Goal: Transaction & Acquisition: Purchase product/service

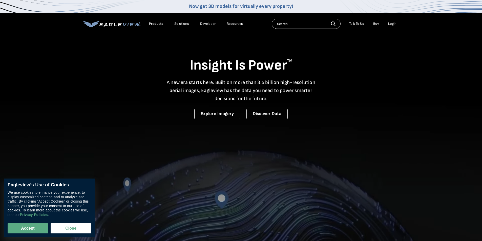
click at [393, 24] on div "Login" at bounding box center [392, 24] width 8 height 5
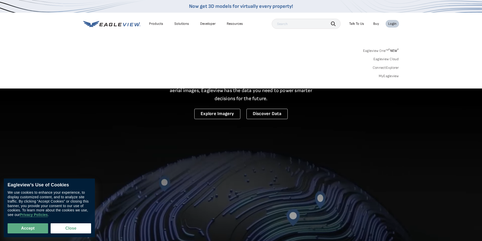
click at [394, 23] on div "Login" at bounding box center [392, 24] width 8 height 5
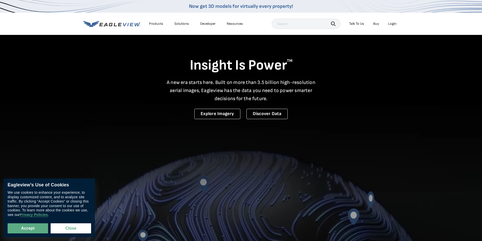
click at [392, 23] on div "Login" at bounding box center [392, 24] width 8 height 5
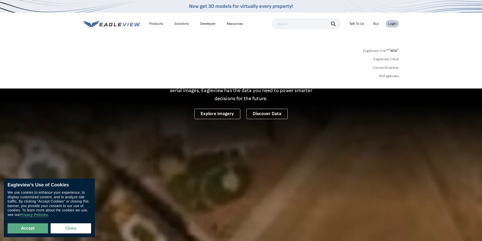
click at [391, 76] on link "MyEagleview" at bounding box center [389, 76] width 20 height 5
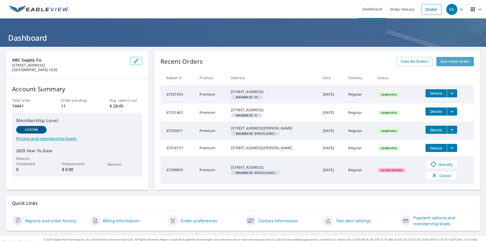
click at [459, 62] on span "Start New Order" at bounding box center [455, 61] width 29 height 6
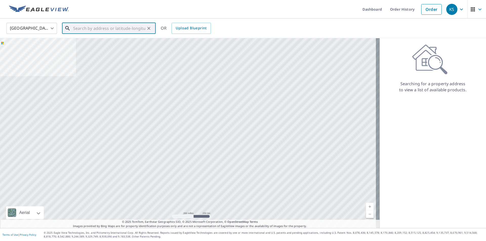
click at [119, 29] on input "text" at bounding box center [109, 28] width 72 height 14
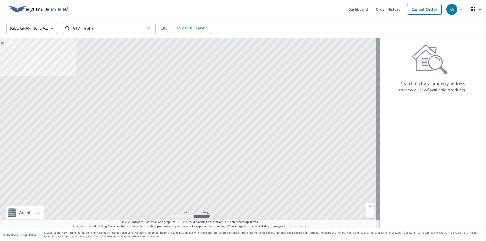
drag, startPoint x: 247, startPoint y: 17, endPoint x: 121, endPoint y: 30, distance: 127.0
click at [121, 30] on input "917 loretto" at bounding box center [109, 28] width 72 height 14
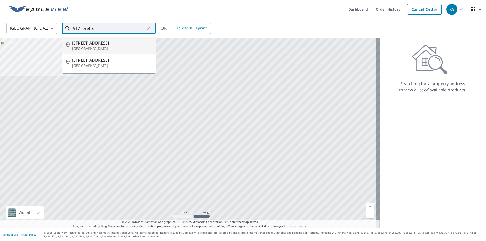
click at [116, 43] on span "[STREET_ADDRESS]" at bounding box center [111, 43] width 79 height 6
type input "[STREET_ADDRESS]"
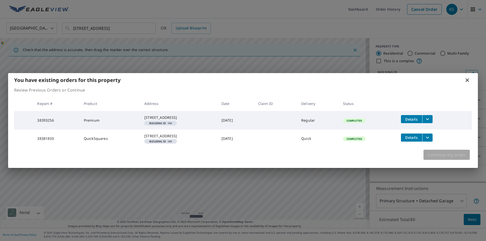
click at [447, 158] on span "Continue my order" at bounding box center [447, 154] width 38 height 7
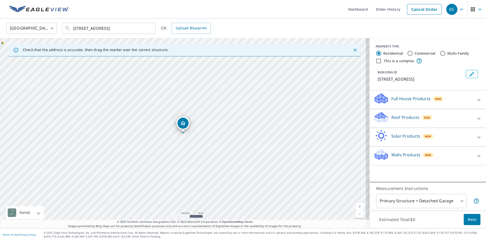
click at [473, 122] on div at bounding box center [479, 119] width 12 height 12
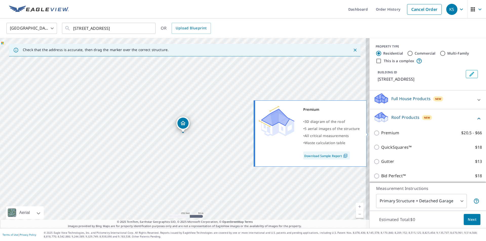
scroll to position [25, 0]
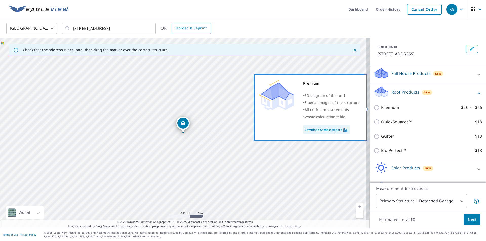
click at [381, 110] on p "Premium" at bounding box center [390, 108] width 18 height 6
click at [380, 110] on input "Premium $20.5 - $66" at bounding box center [378, 108] width 8 height 6
checkbox input "true"
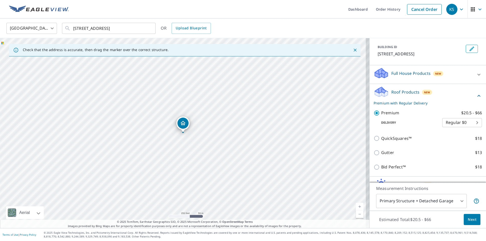
click at [462, 92] on div "Roof Products New Premium with Regular Delivery" at bounding box center [425, 96] width 102 height 20
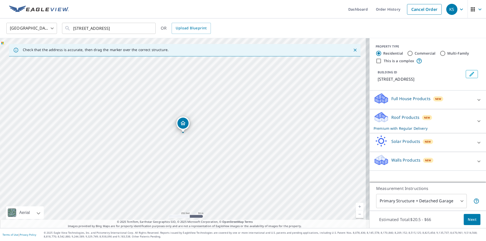
scroll to position [0, 0]
click at [442, 124] on div "Roof Products New Premium with Regular Delivery" at bounding box center [423, 121] width 99 height 20
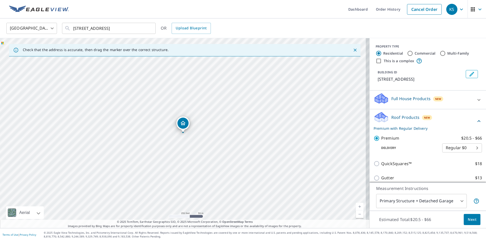
click at [438, 117] on div "Roof Products New Premium with Regular Delivery" at bounding box center [425, 121] width 102 height 20
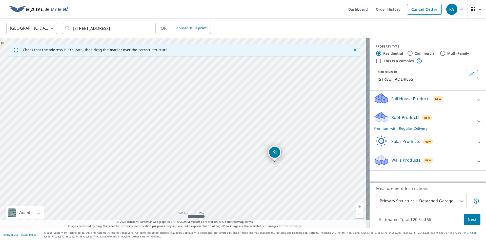
click at [469, 218] on span "Next" at bounding box center [472, 220] width 9 height 6
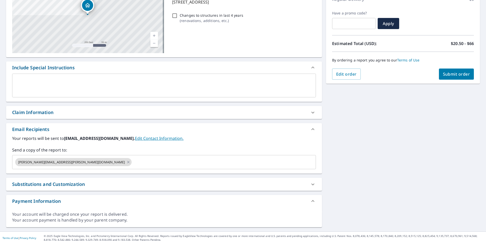
scroll to position [81, 0]
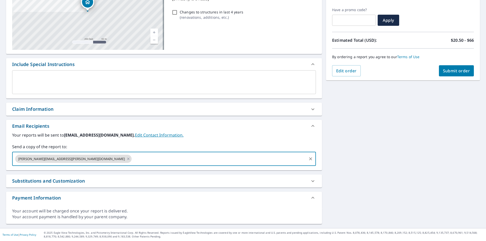
click at [133, 157] on input "text" at bounding box center [219, 159] width 174 height 10
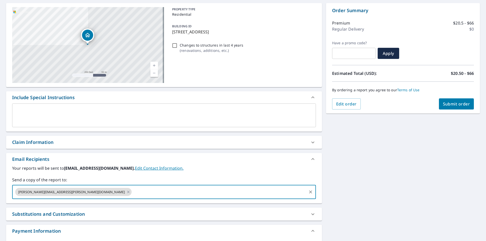
scroll to position [56, 0]
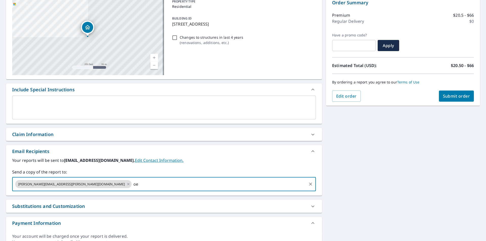
type input "o"
type input "[EMAIL_ADDRESS][DOMAIN_NAME]"
click at [330, 156] on div "[STREET_ADDRESS] A standard road map Aerial A detailed look from above Labels L…" at bounding box center [243, 122] width 486 height 263
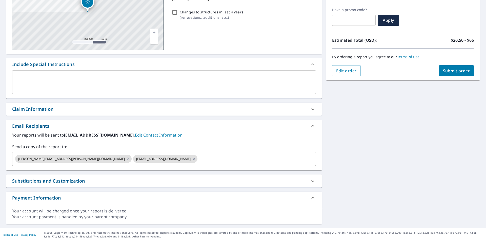
scroll to position [30, 0]
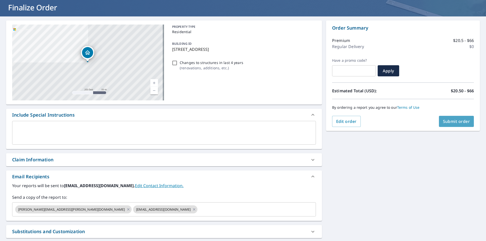
click at [465, 123] on span "Submit order" at bounding box center [456, 122] width 27 height 6
checkbox input "true"
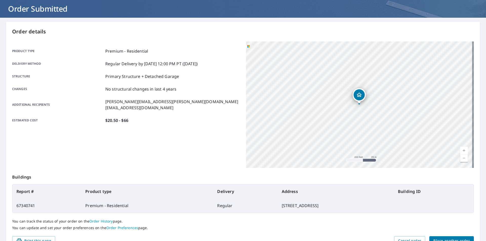
scroll to position [57, 0]
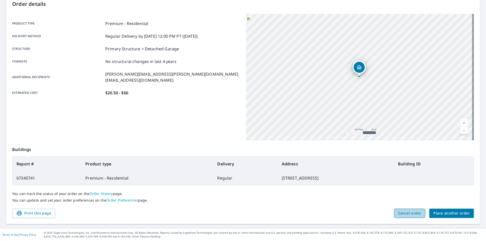
click at [407, 214] on span "Cancel order" at bounding box center [409, 213] width 23 height 6
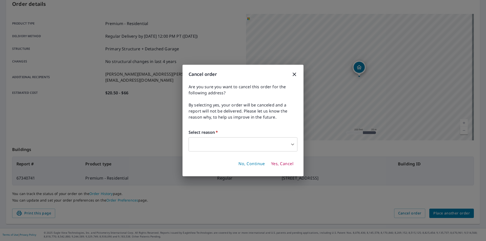
click at [280, 152] on body "KS KS Dashboard Order History Order KS Order Submitted Order details Product ty…" at bounding box center [243, 120] width 486 height 241
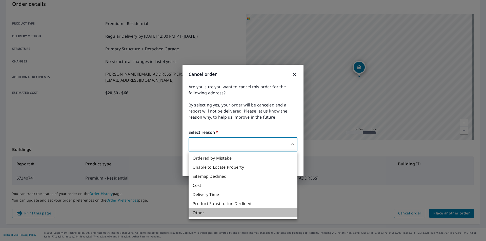
click at [252, 212] on li "Other" at bounding box center [243, 212] width 109 height 9
type input "36"
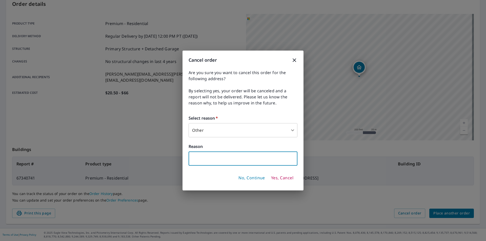
click at [247, 157] on input "text" at bounding box center [243, 159] width 109 height 14
type input "wrong address"
click at [281, 178] on span "Yes, Cancel" at bounding box center [282, 178] width 22 height 6
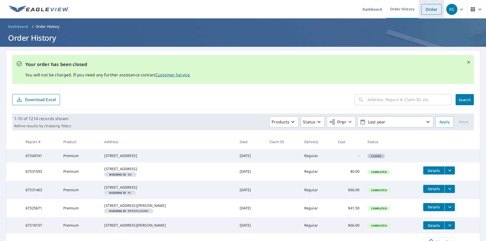
click at [430, 10] on link "Order" at bounding box center [431, 9] width 21 height 11
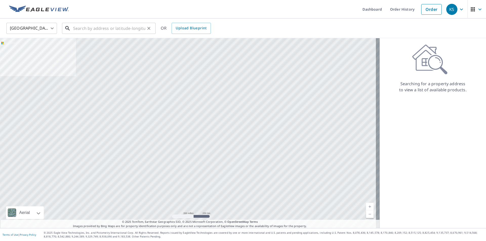
click at [133, 33] on input "text" at bounding box center [109, 28] width 72 height 14
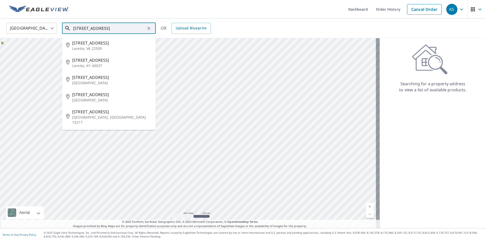
click at [131, 30] on input "[STREET_ADDRESS]" at bounding box center [109, 28] width 72 height 14
click at [78, 27] on input "[STREET_ADDRESS]" at bounding box center [109, 28] width 72 height 14
click at [82, 29] on input "[STREET_ADDRESS]" at bounding box center [109, 28] width 72 height 14
click at [127, 28] on input "[STREET_ADDRESS]" at bounding box center [109, 28] width 72 height 14
click at [77, 29] on input "[STREET_ADDRESS]" at bounding box center [109, 28] width 72 height 14
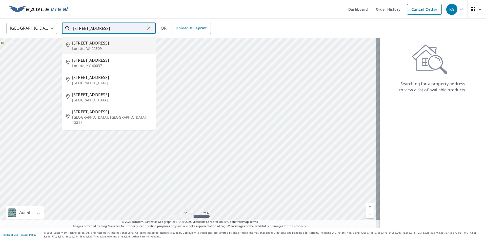
click at [81, 30] on input "[STREET_ADDRESS]" at bounding box center [109, 28] width 72 height 14
click at [79, 28] on input "[STREET_ADDRESS]" at bounding box center [109, 28] width 72 height 14
click at [81, 29] on input "[STREET_ADDRESS]" at bounding box center [109, 28] width 72 height 14
click at [116, 28] on input "[STREET_ADDRESS]" at bounding box center [109, 28] width 72 height 14
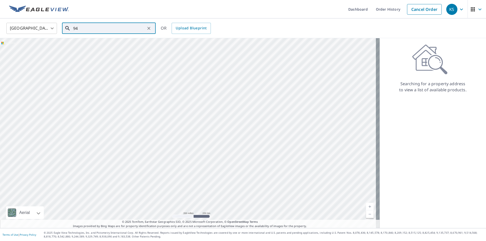
type input "9"
click at [81, 30] on input "[STREET_ADDRESS] bard" at bounding box center [109, 28] width 72 height 14
click at [91, 52] on li "[STREET_ADDRESS]" at bounding box center [109, 45] width 94 height 17
type input "[STREET_ADDRESS]"
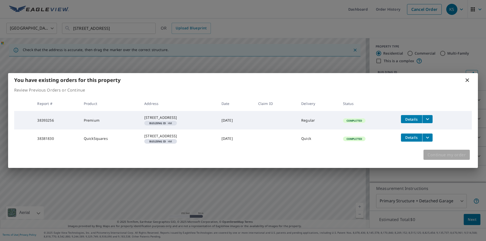
click at [453, 158] on span "Continue my order" at bounding box center [447, 154] width 38 height 7
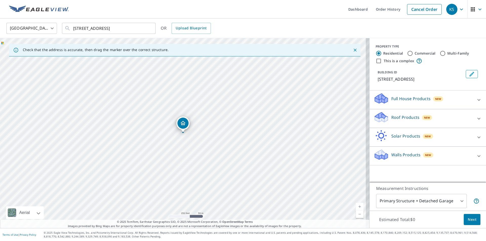
click at [448, 120] on div "Roof Products New" at bounding box center [423, 118] width 99 height 14
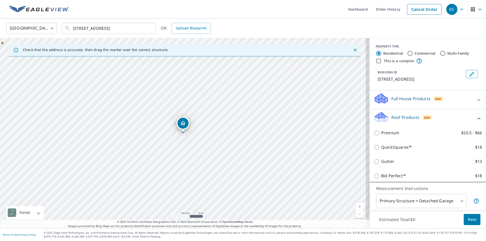
click at [387, 137] on div "Premium $20.5 - $66" at bounding box center [428, 133] width 108 height 14
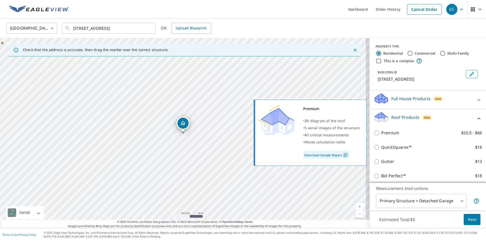
click at [374, 132] on input "Premium $20.5 - $66" at bounding box center [378, 133] width 8 height 6
checkbox input "true"
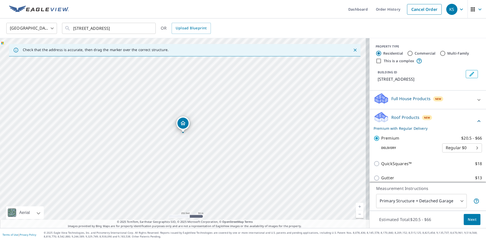
scroll to position [57, 0]
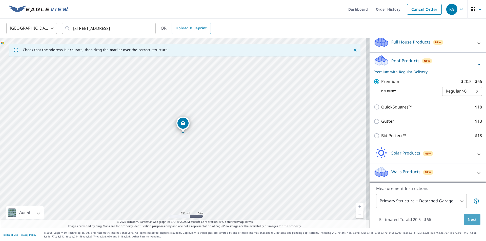
click at [468, 222] on span "Next" at bounding box center [472, 220] width 9 height 6
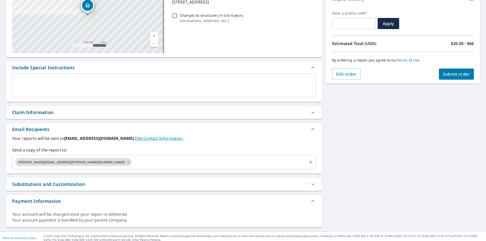
scroll to position [81, 0]
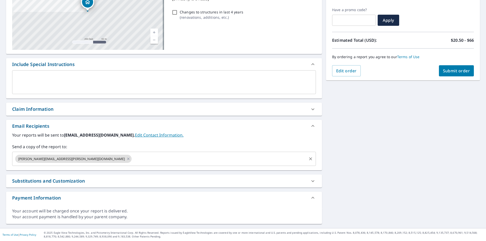
click at [110, 164] on div "[PERSON_NAME][EMAIL_ADDRESS][PERSON_NAME][DOMAIN_NAME] ​" at bounding box center [164, 159] width 304 height 14
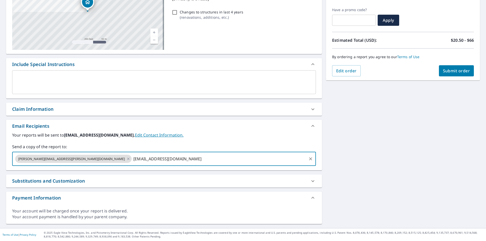
type input "[EMAIL_ADDRESS][DOMAIN_NAME]"
click at [358, 116] on div "[STREET_ADDRESS] A standard road map Aerial A detailed look from above Labels L…" at bounding box center [243, 97] width 486 height 263
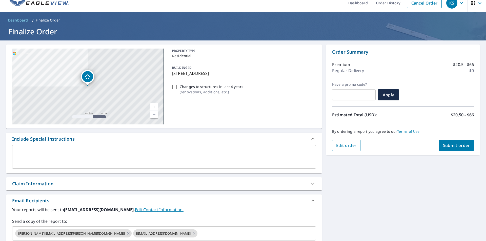
scroll to position [5, 0]
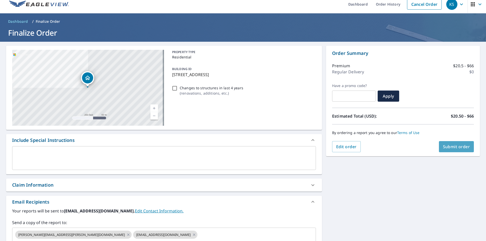
click at [461, 143] on button "Submit order" at bounding box center [456, 146] width 35 height 11
checkbox input "true"
